Goal: Information Seeking & Learning: Learn about a topic

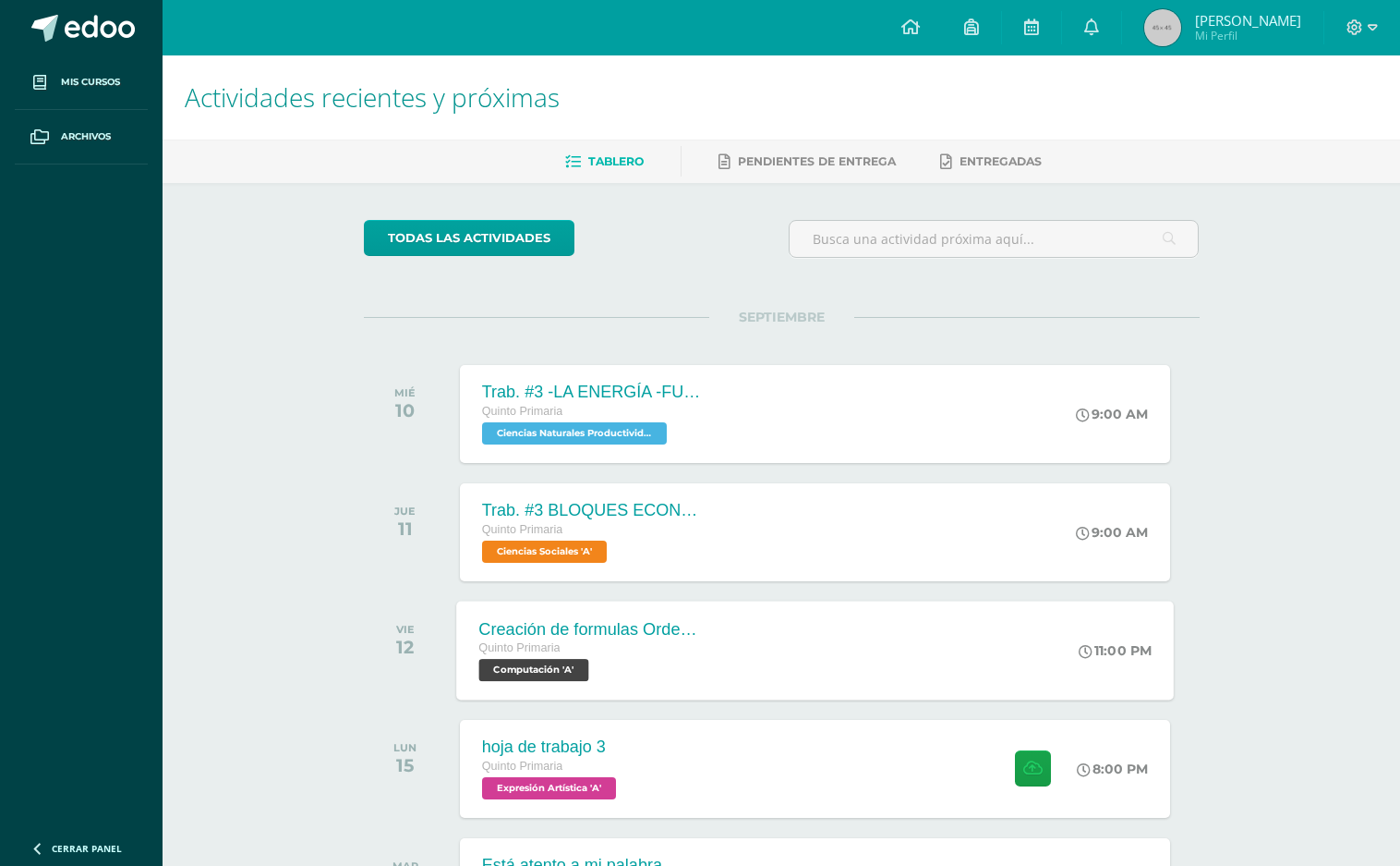
click at [754, 651] on div "Creación de formulas Orden jerárquico Quinto Primaria Computación 'A' 11:00 PM …" at bounding box center [815, 650] width 718 height 99
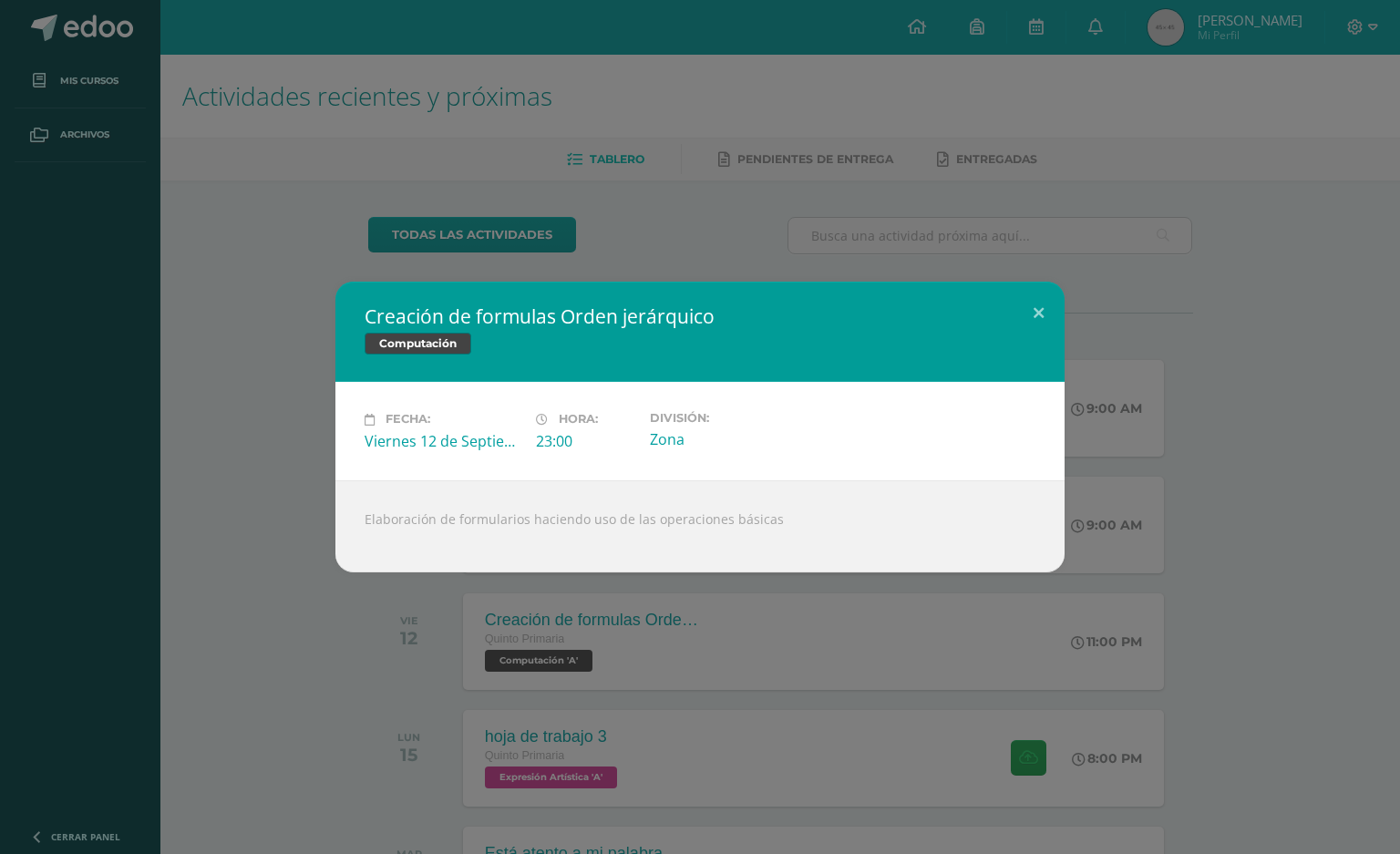
click at [691, 759] on div "Creación de formulas Orden jerárquico Computación Fecha: [DATE] Hora: 23:00 Div…" at bounding box center [700, 427] width 1400 height 854
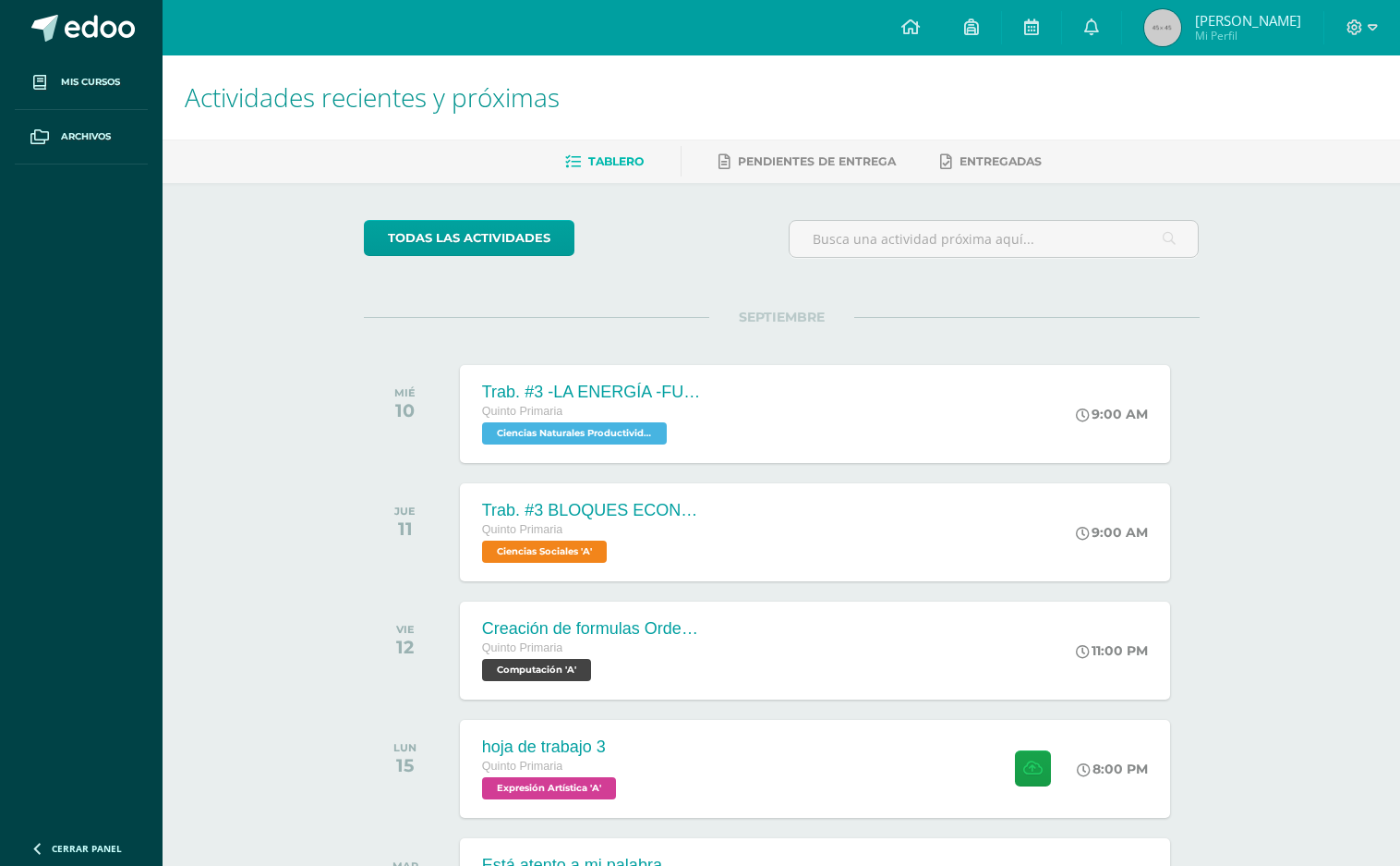
click at [513, 588] on div "SEPTIEMBRE MIÉ 10 Trab. #3 -LA ENERGÍA -FUENTES DE ENERGÍA Quinto Primaria Cien…" at bounding box center [781, 686] width 836 height 740
click at [534, 625] on div "Creación de formulas Orden jerárquico" at bounding box center [590, 629] width 224 height 19
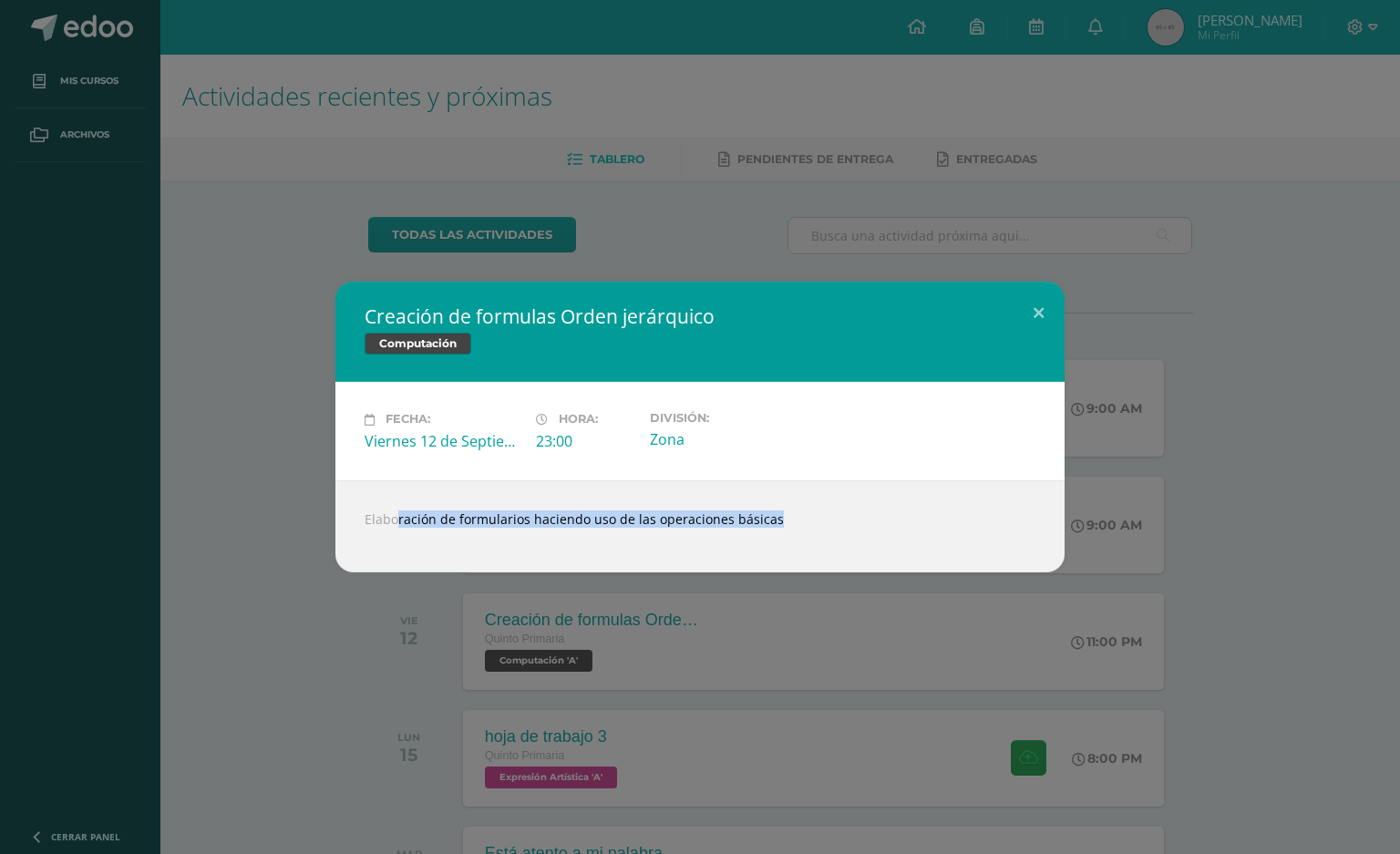
drag, startPoint x: 359, startPoint y: 526, endPoint x: 747, endPoint y: 650, distance: 407.3
click at [747, 650] on div "Creación de formulas Orden jerárquico Computación Fecha: [DATE] Hora: 23:00 Div…" at bounding box center [700, 427] width 1400 height 854
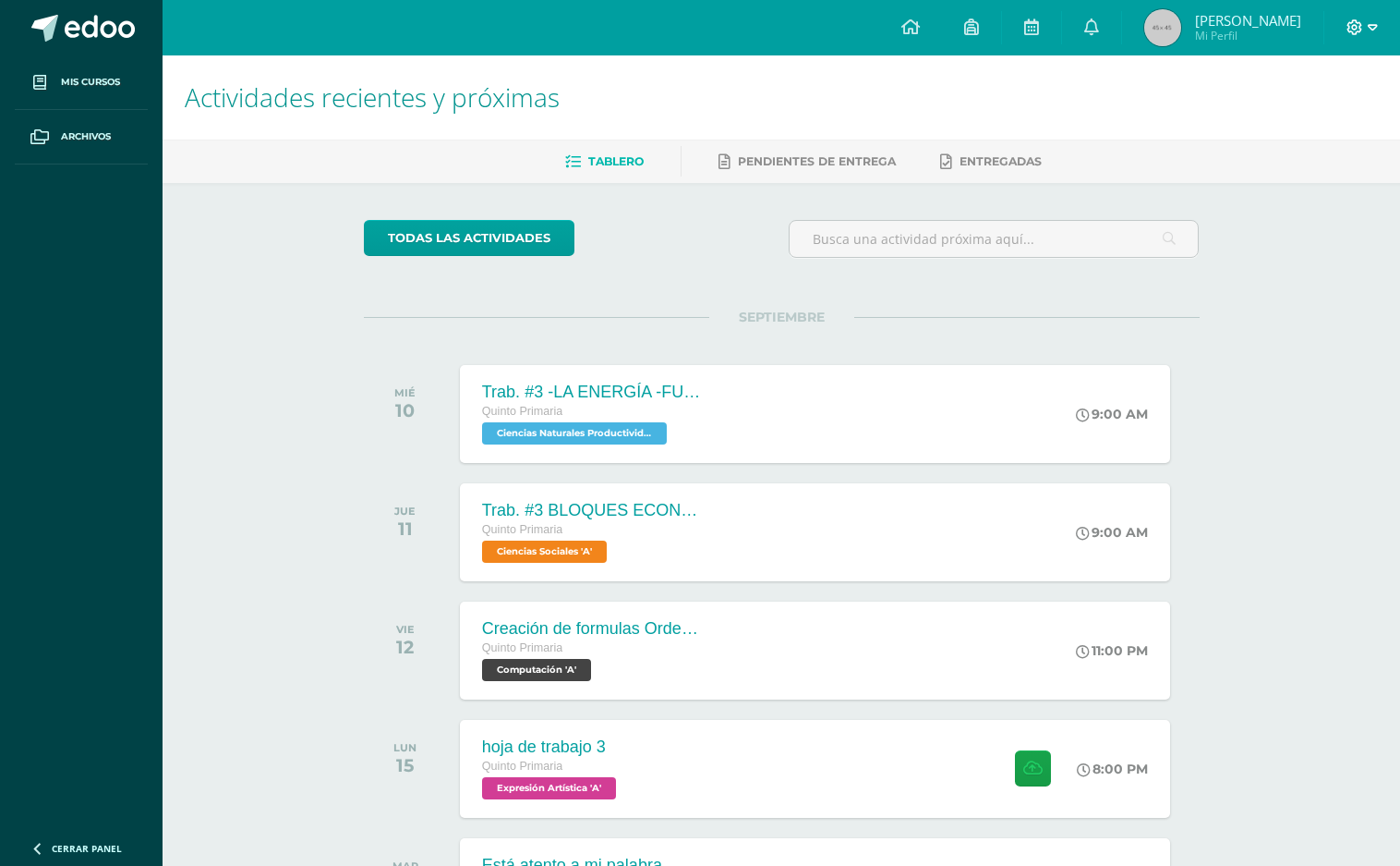
click at [1346, 34] on icon at bounding box center [1354, 27] width 16 height 16
click at [1304, 118] on span "Cerrar sesión" at bounding box center [1315, 126] width 83 height 17
